Goal: Find contact information: Find contact information

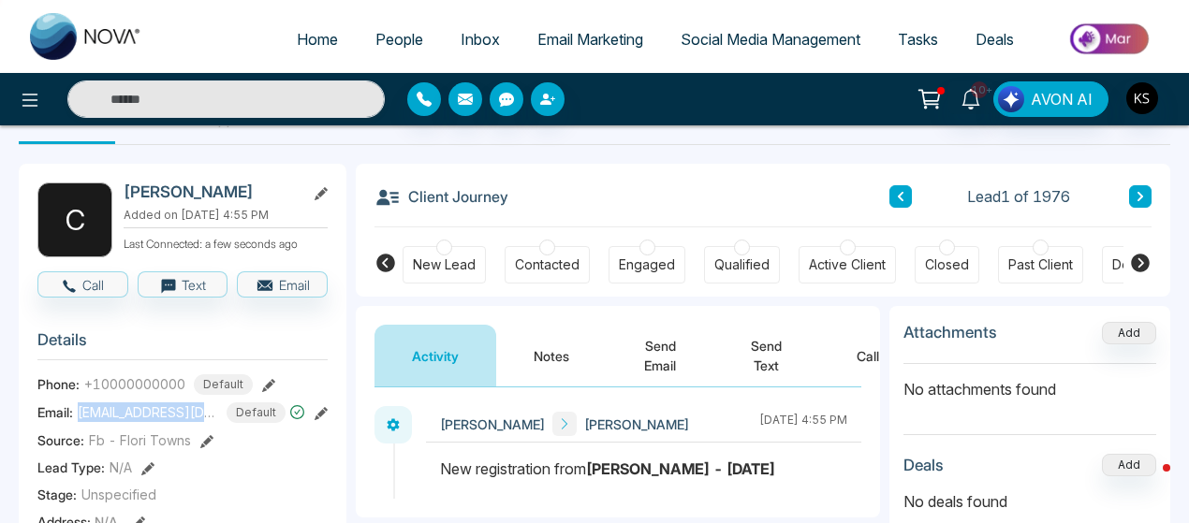
scroll to position [0, 652]
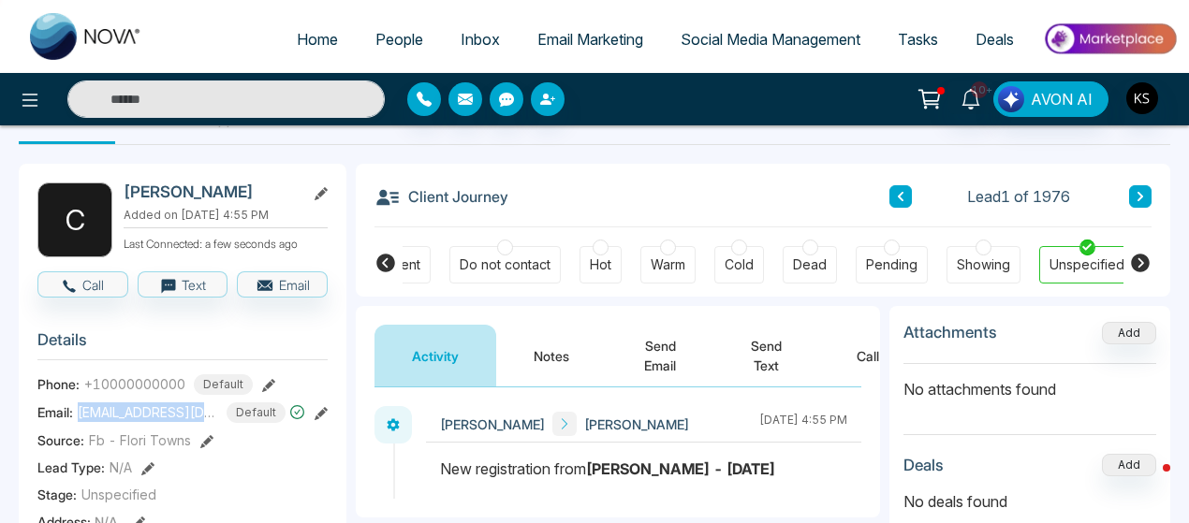
click at [403, 42] on span "People" at bounding box center [399, 39] width 48 height 19
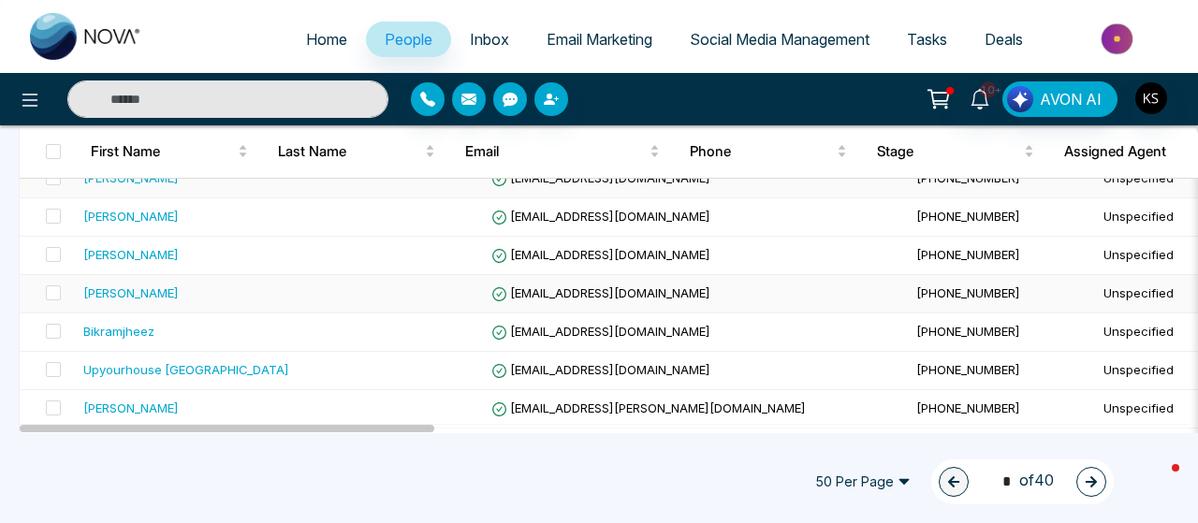
scroll to position [388, 0]
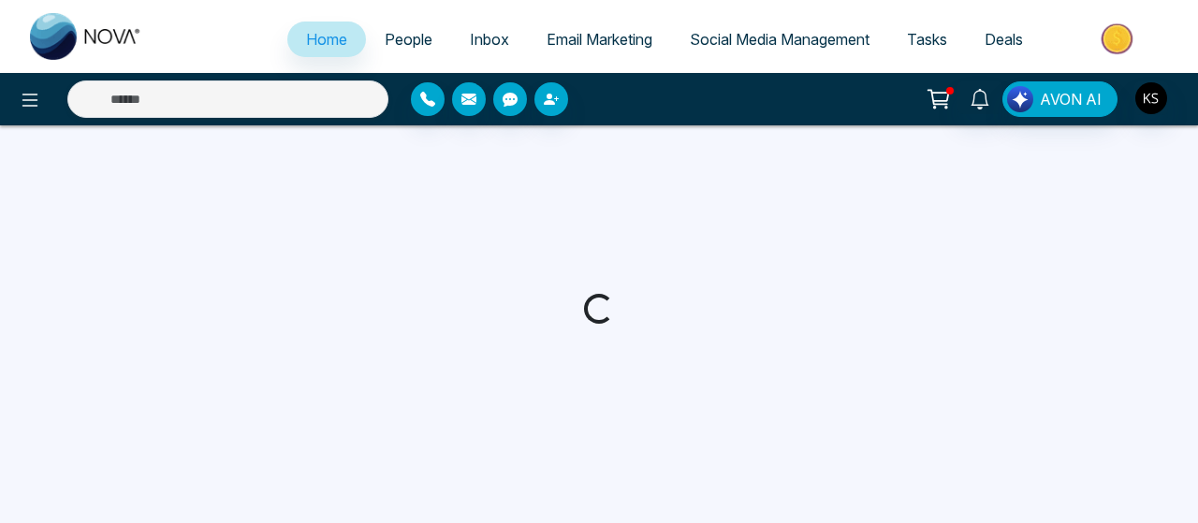
click at [394, 36] on span "People" at bounding box center [409, 39] width 48 height 19
select select "*"
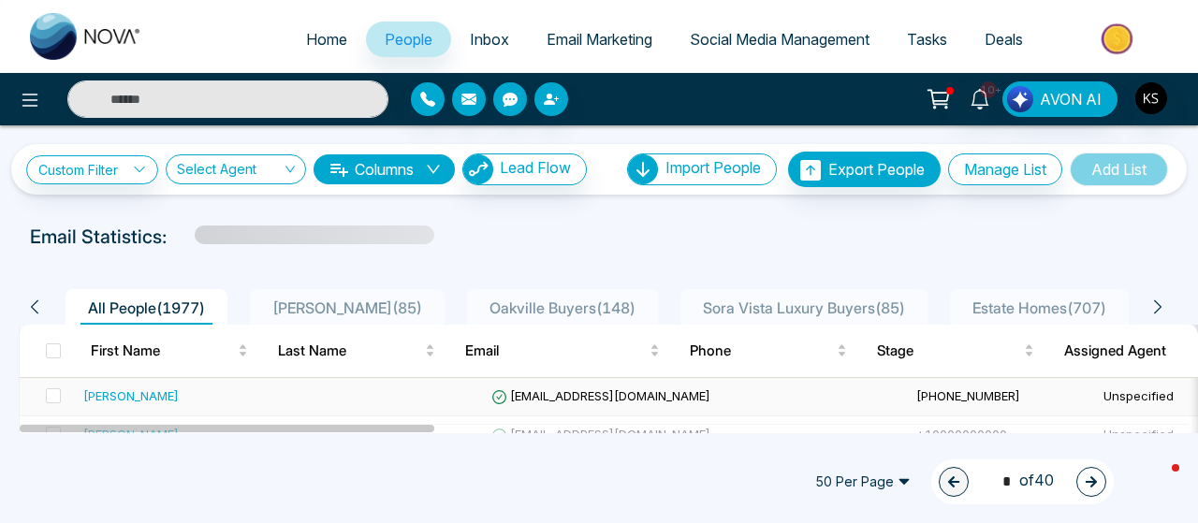
click at [109, 396] on div "Giancarlo" at bounding box center [130, 396] width 95 height 19
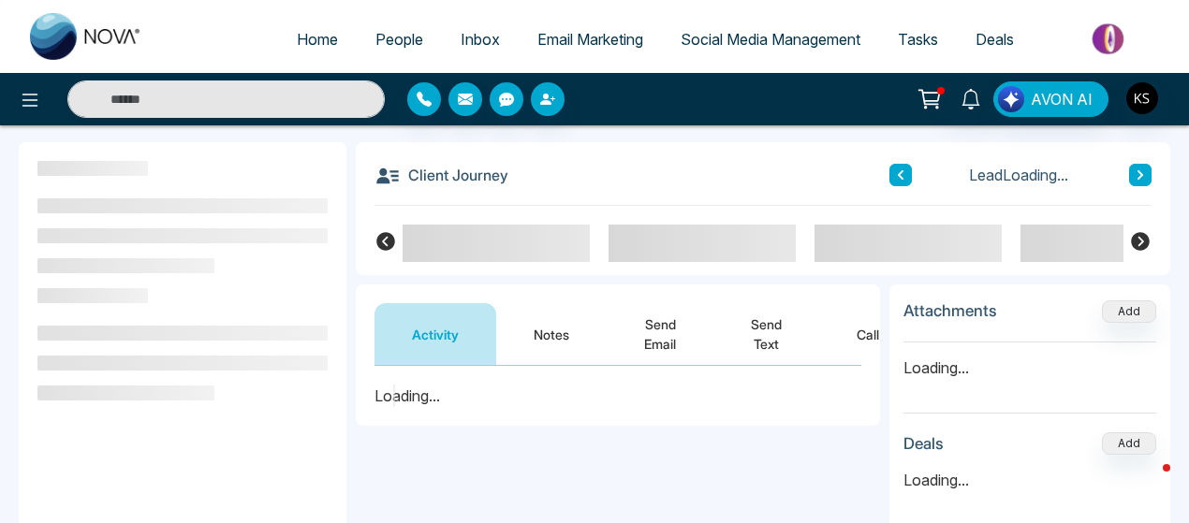
scroll to position [71, 0]
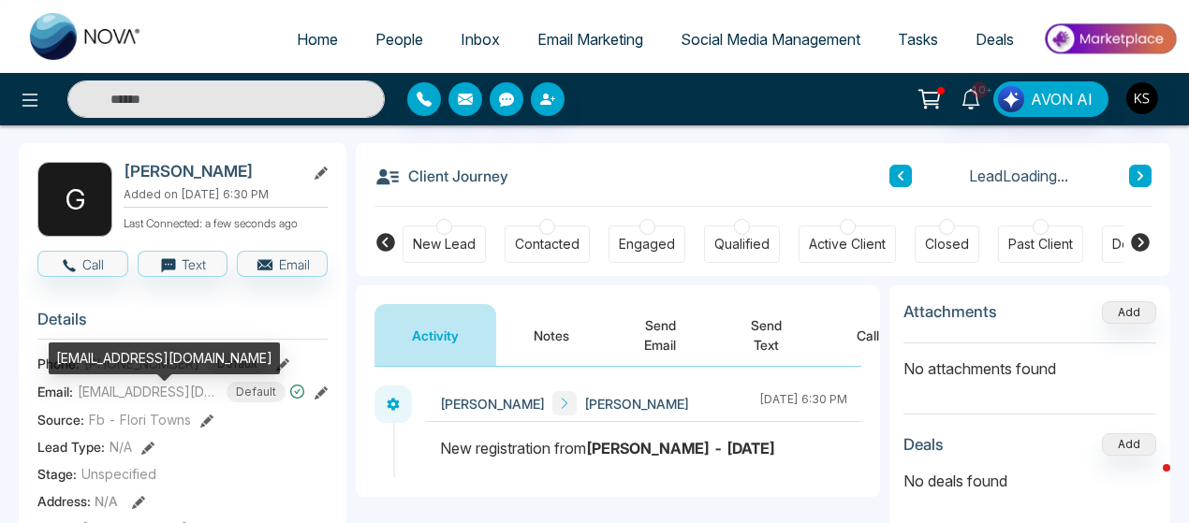
click at [135, 402] on span "giancarlo.ferri91@icloud.com" at bounding box center [148, 392] width 140 height 20
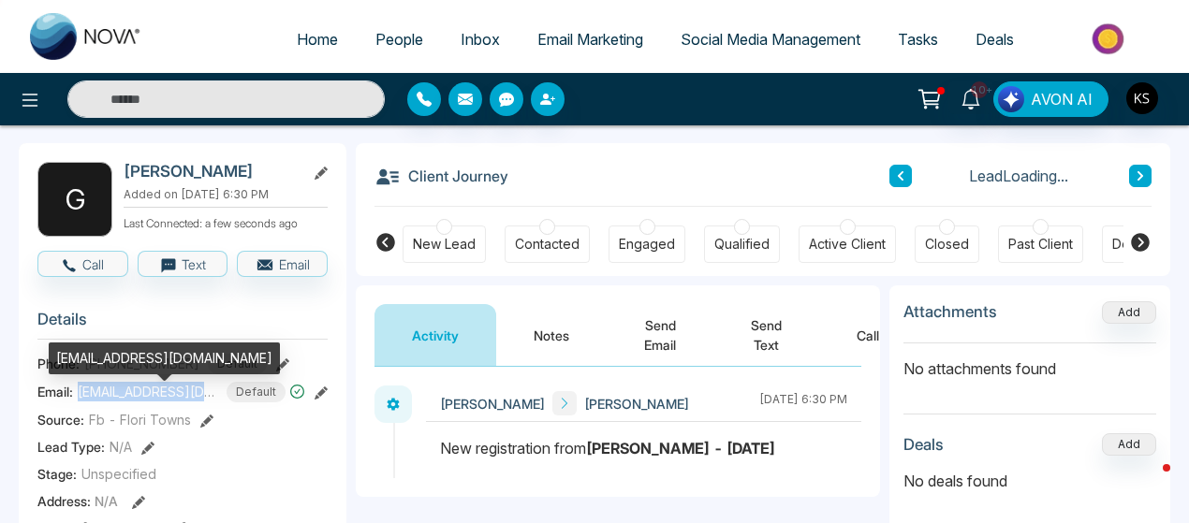
click at [135, 402] on span "giancarlo.ferri91@icloud.com" at bounding box center [148, 392] width 140 height 20
copy span "giancarlo.ferri91@icloud.com"
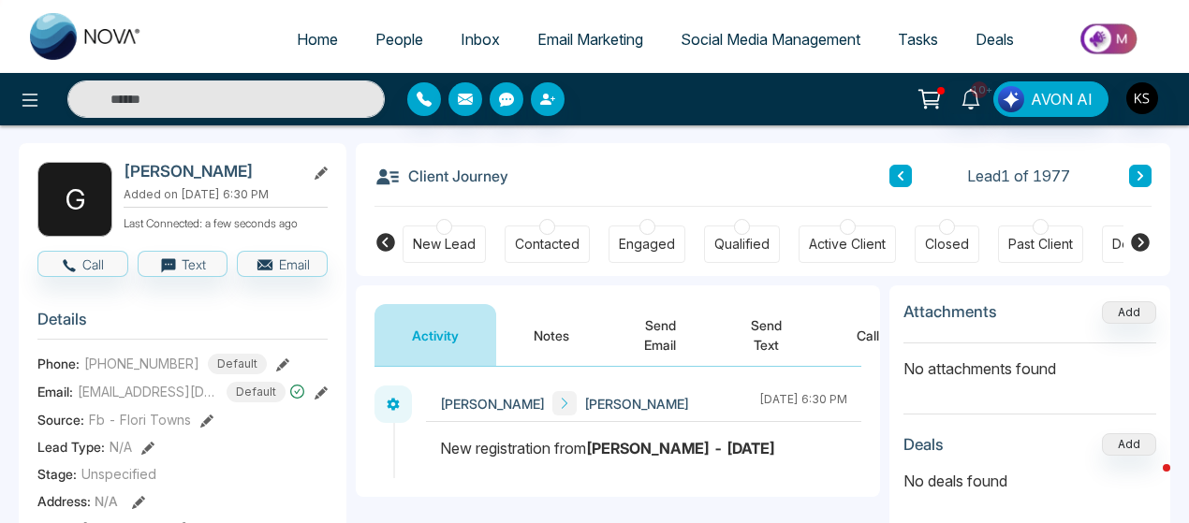
click at [120, 373] on span "+14169049610" at bounding box center [141, 364] width 115 height 20
copy span "14169049610"
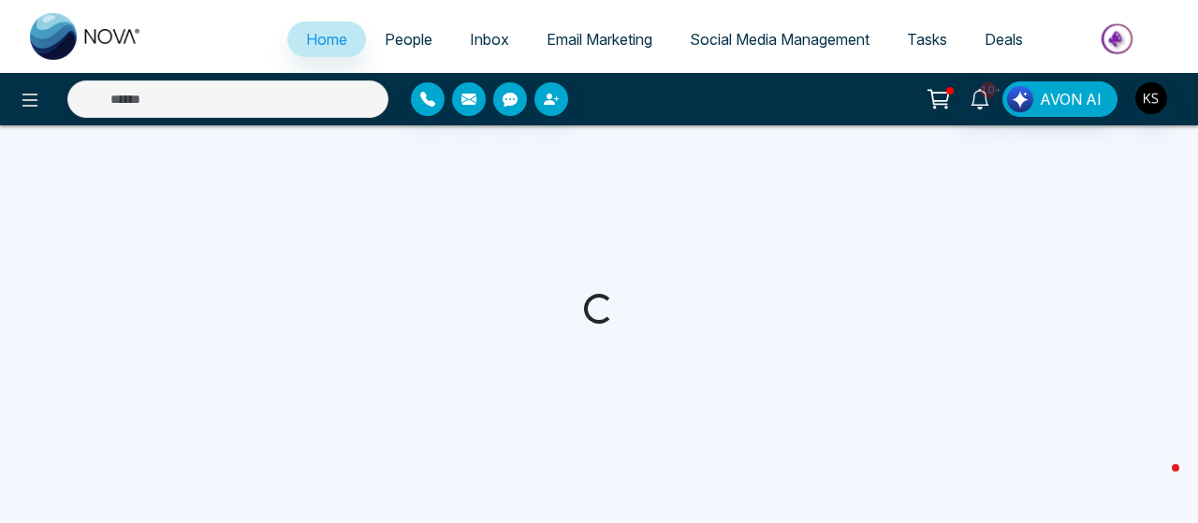
select select "*"
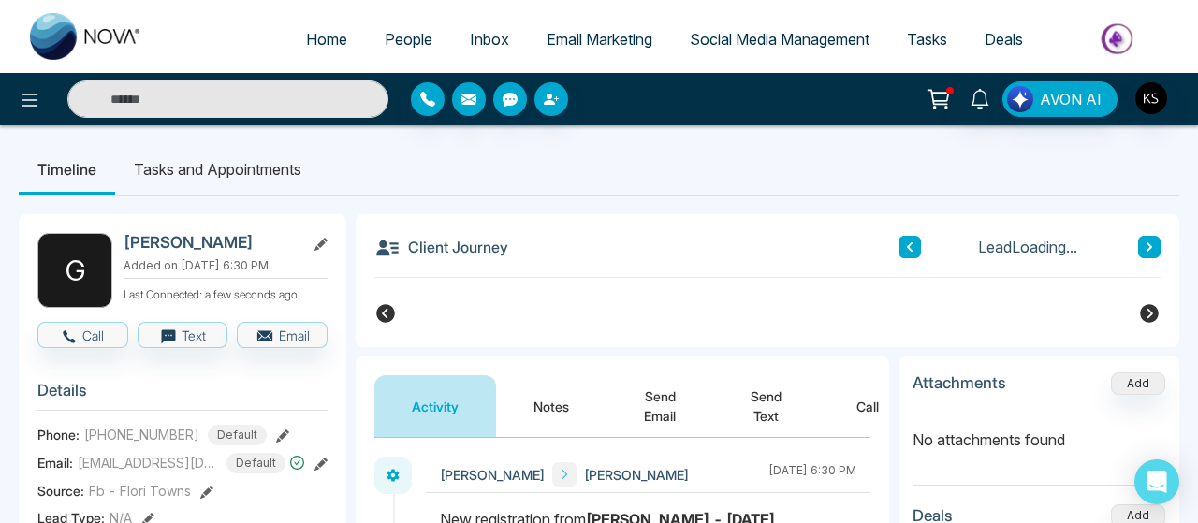
click at [337, 39] on link "Home" at bounding box center [326, 40] width 79 height 36
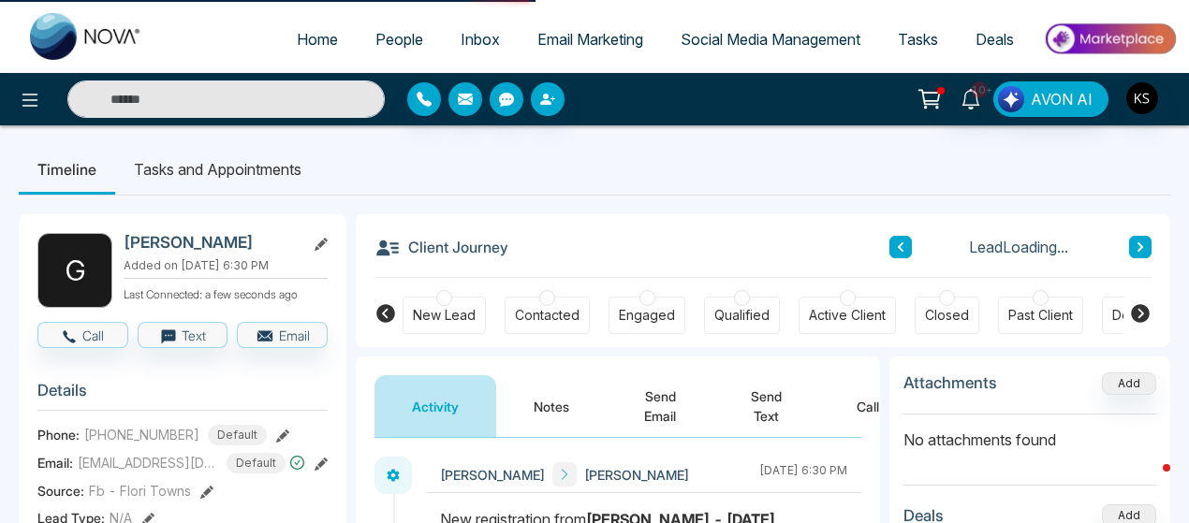
select select "*"
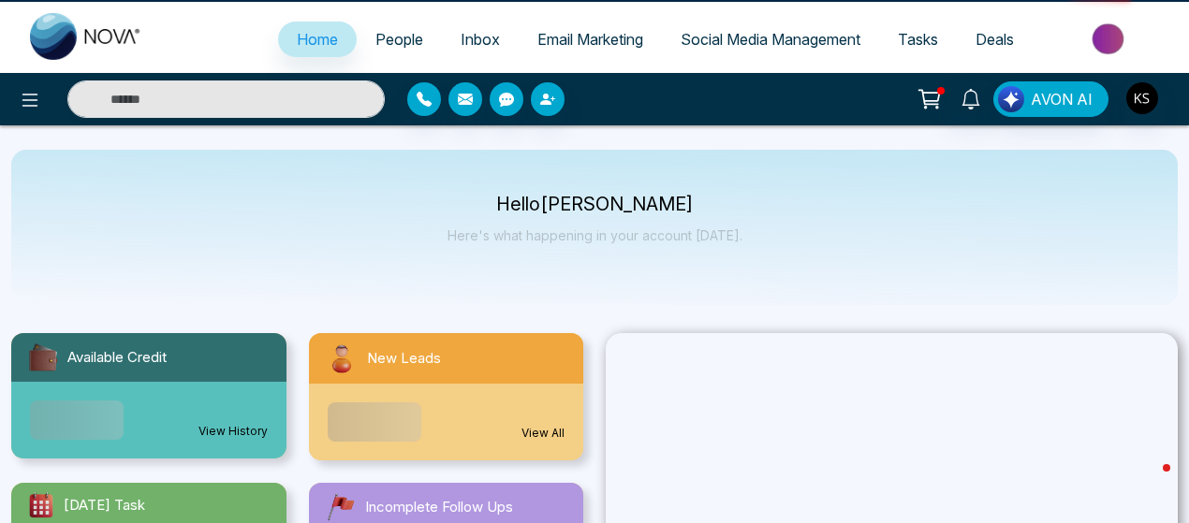
click at [386, 48] on span "People" at bounding box center [399, 39] width 48 height 19
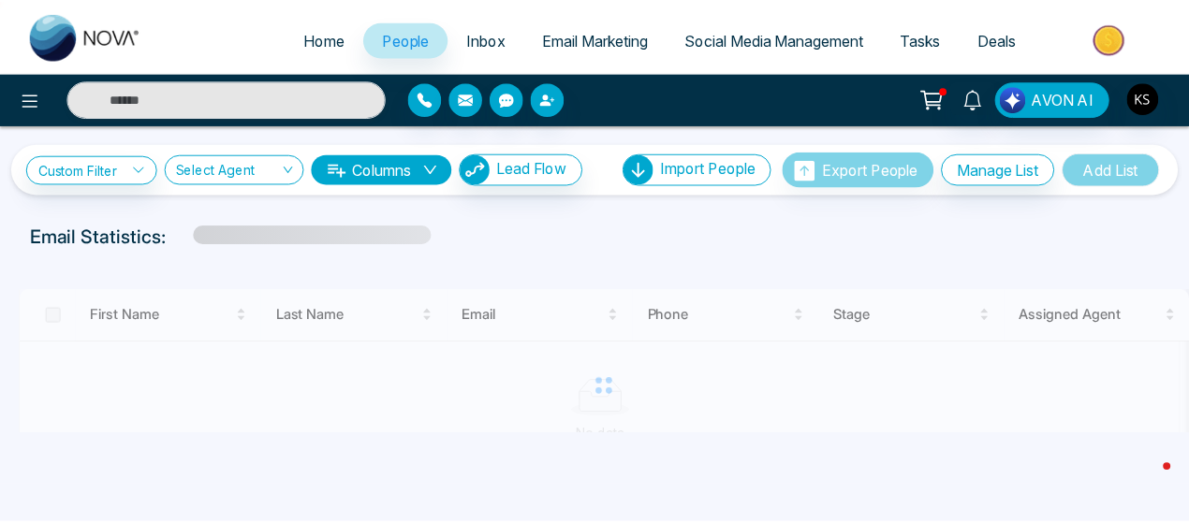
scroll to position [58, 0]
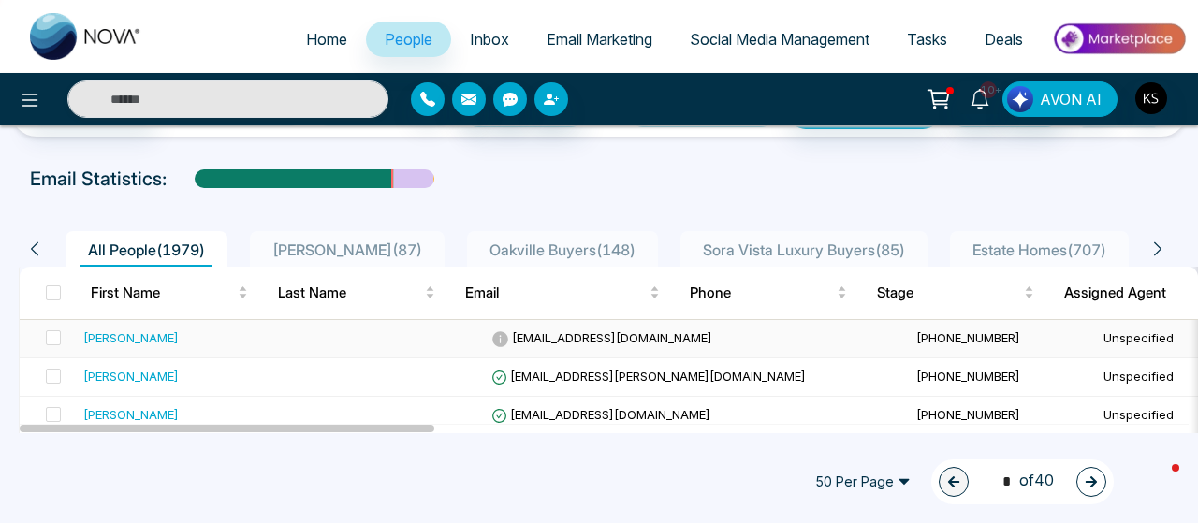
click at [141, 335] on div "Svetislav Plemic" at bounding box center [130, 338] width 95 height 19
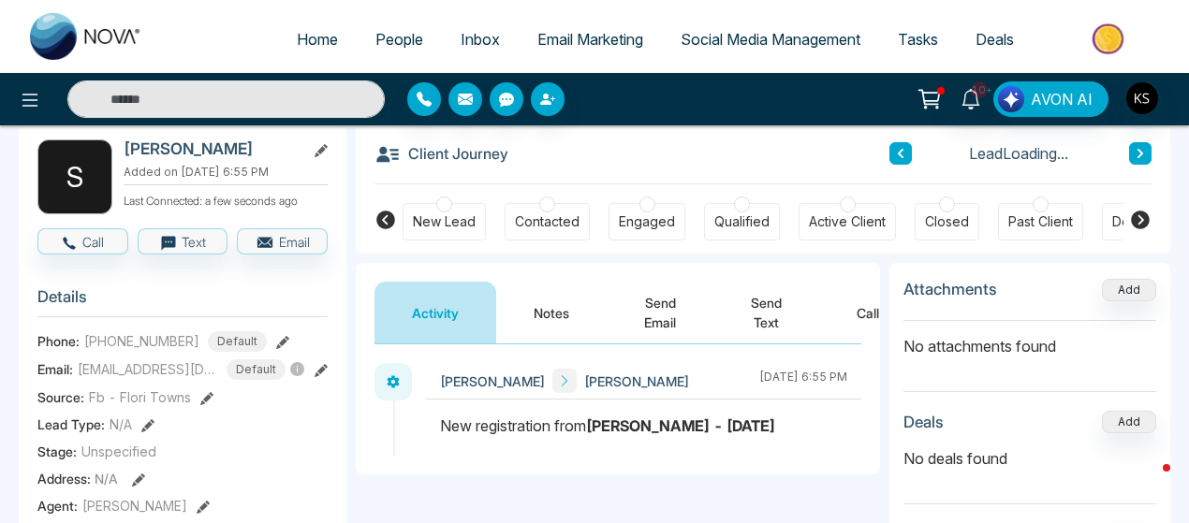
scroll to position [64, 0]
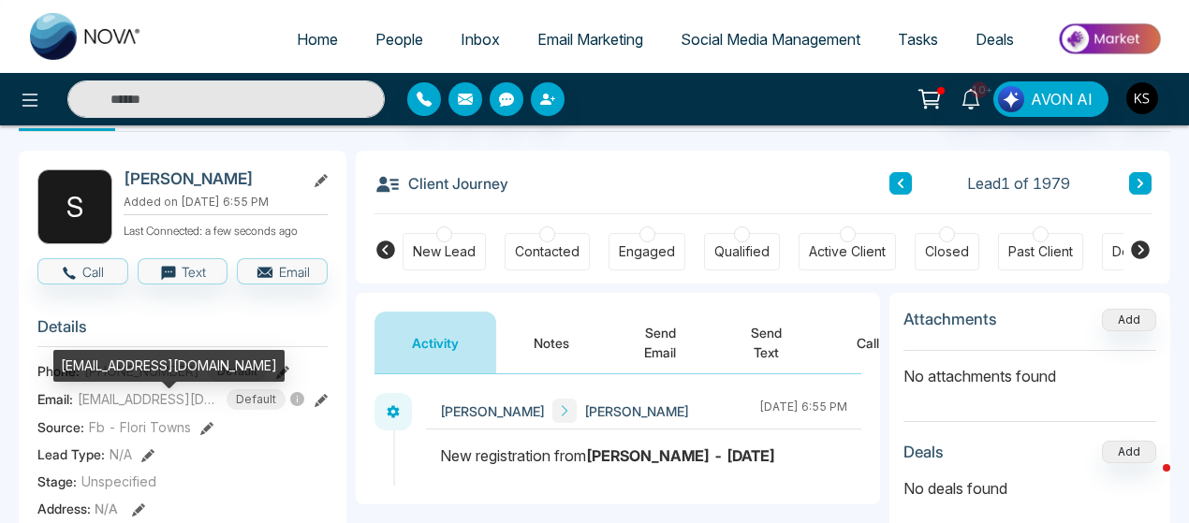
click at [144, 409] on span "svetislav.plemic@gmail.com" at bounding box center [148, 399] width 140 height 20
copy span "svetislav.plemic@gmail.com"
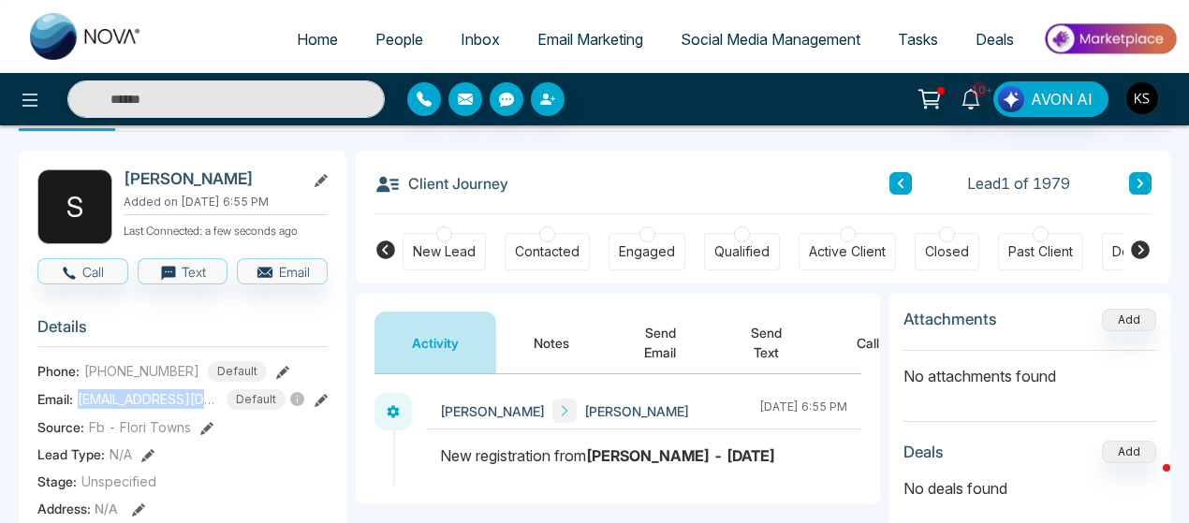
click at [125, 375] on span "+14169949300" at bounding box center [141, 371] width 115 height 20
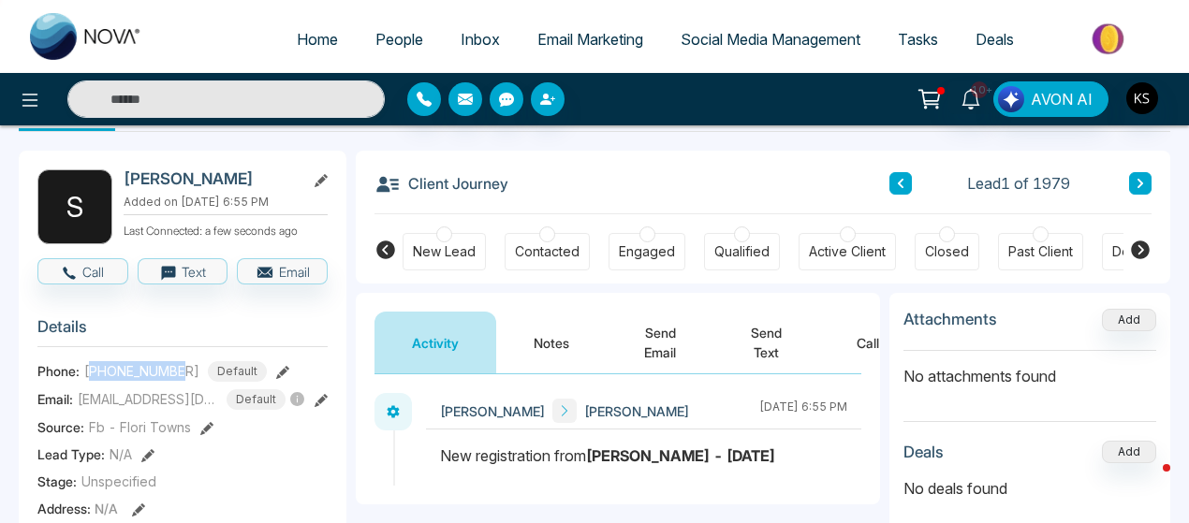
copy span "14169949300"
